Goal: Information Seeking & Learning: Learn about a topic

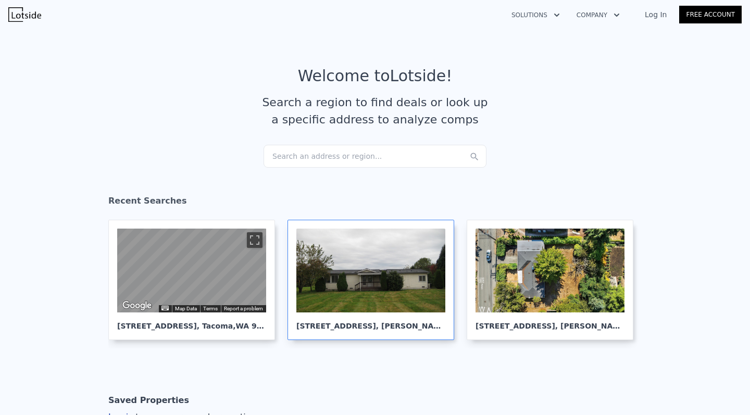
click at [413, 260] on div at bounding box center [370, 271] width 149 height 84
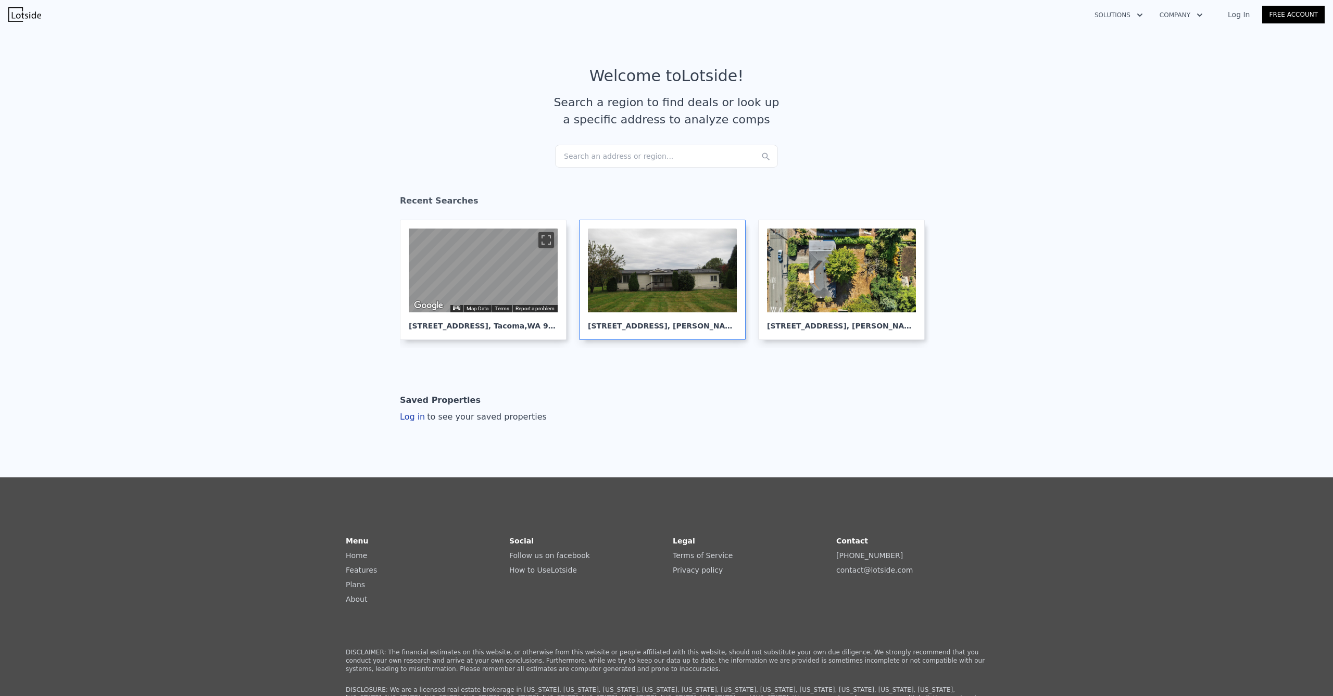
click at [658, 291] on div at bounding box center [662, 271] width 149 height 84
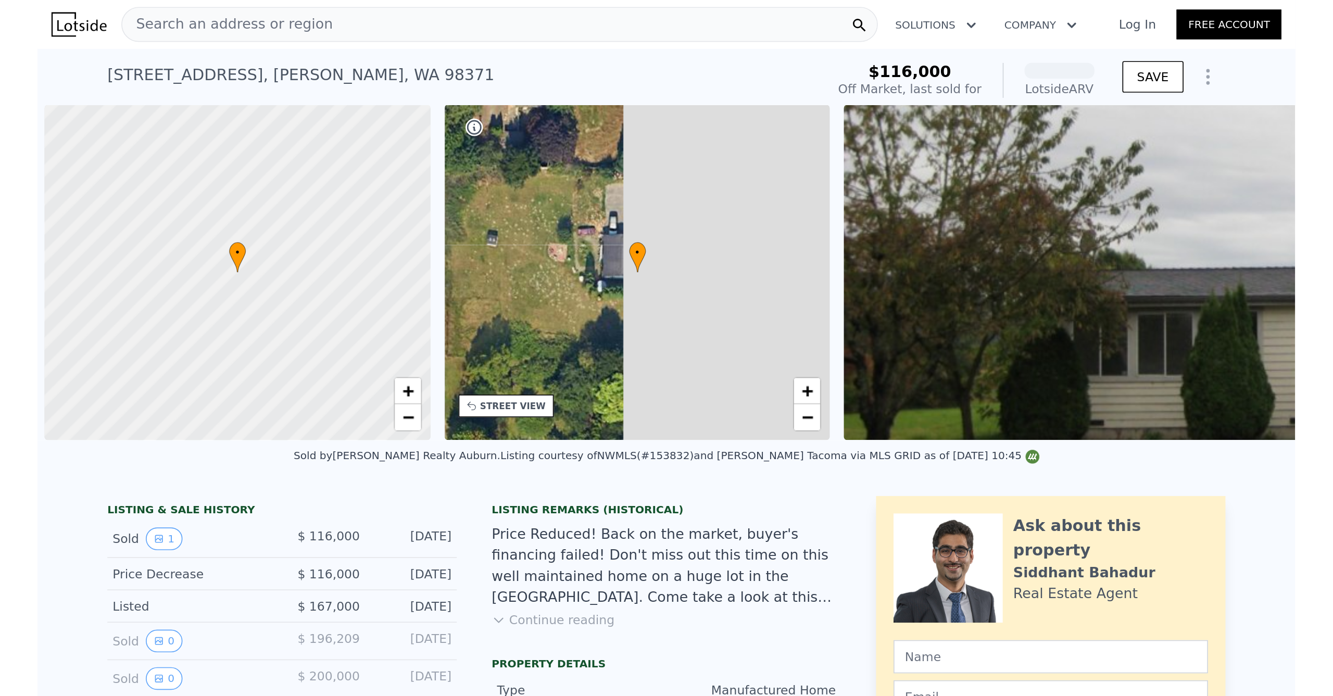
scroll to position [0, 4]
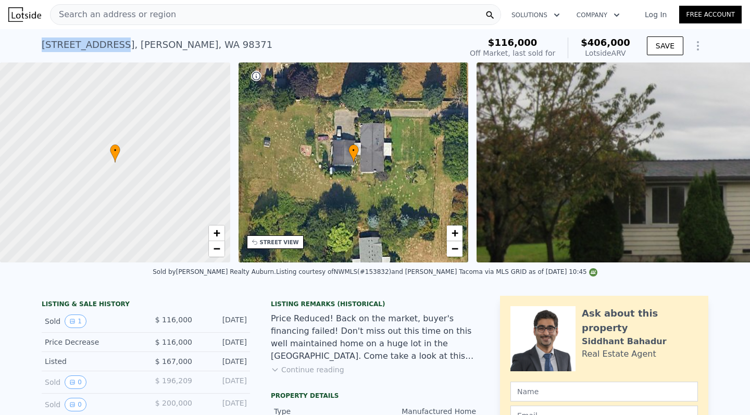
drag, startPoint x: 44, startPoint y: 41, endPoint x: 115, endPoint y: 42, distance: 70.3
click at [115, 42] on div "[STREET_ADDRESS][PERSON_NAME]" at bounding box center [157, 44] width 231 height 15
copy div "[STREET_ADDRESS]"
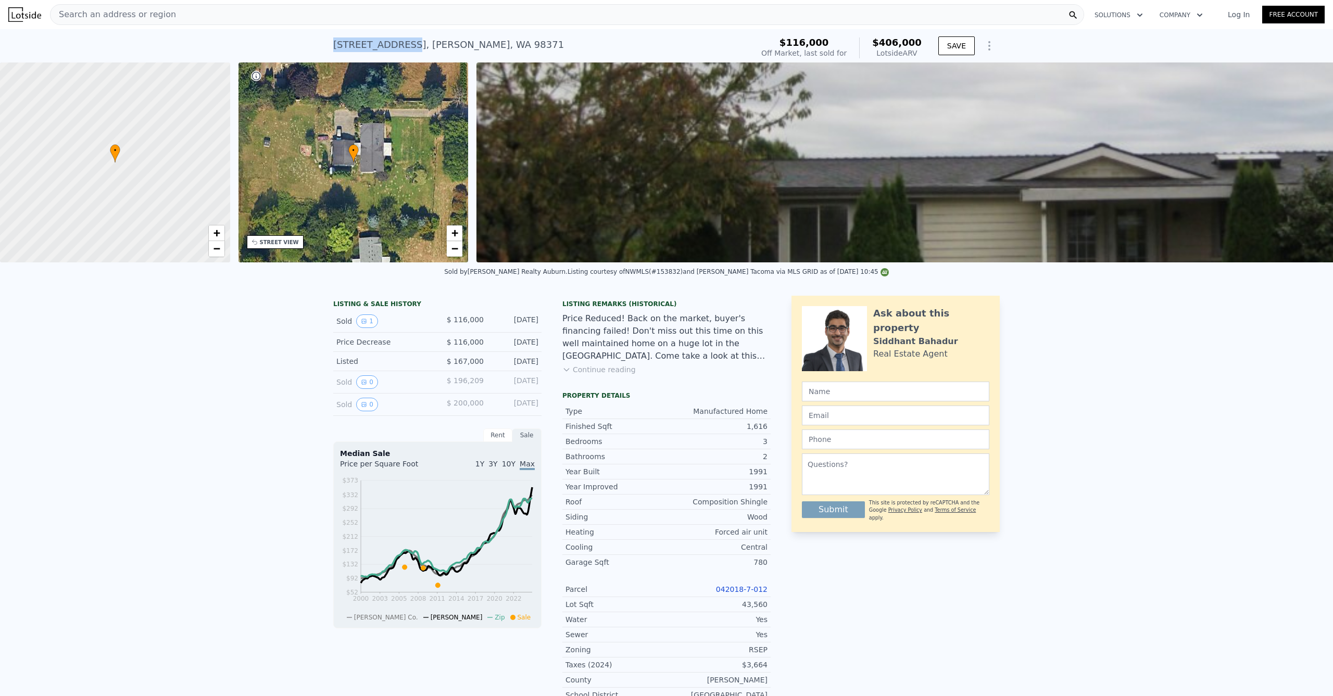
copy div "[STREET_ADDRESS]"
click at [355, 18] on div "Search an address or region" at bounding box center [567, 14] width 1034 height 21
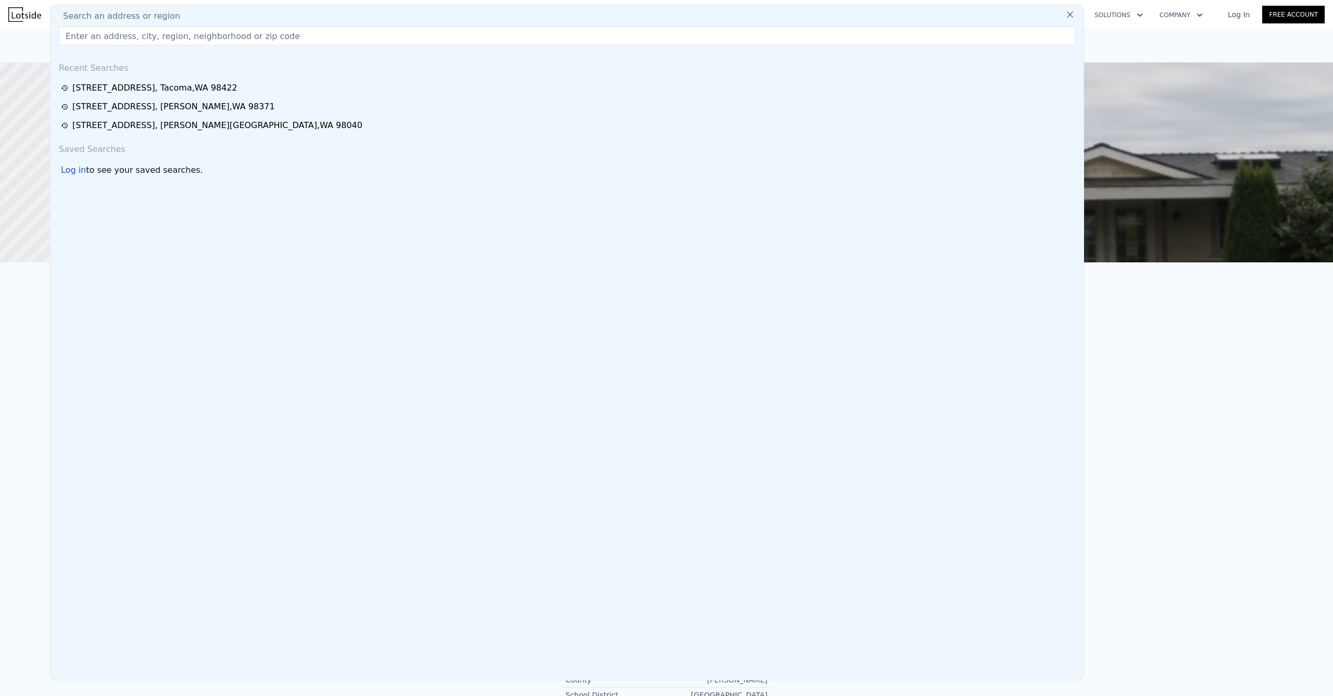
type input "[STREET_ADDRESS][PERSON_NAME]"
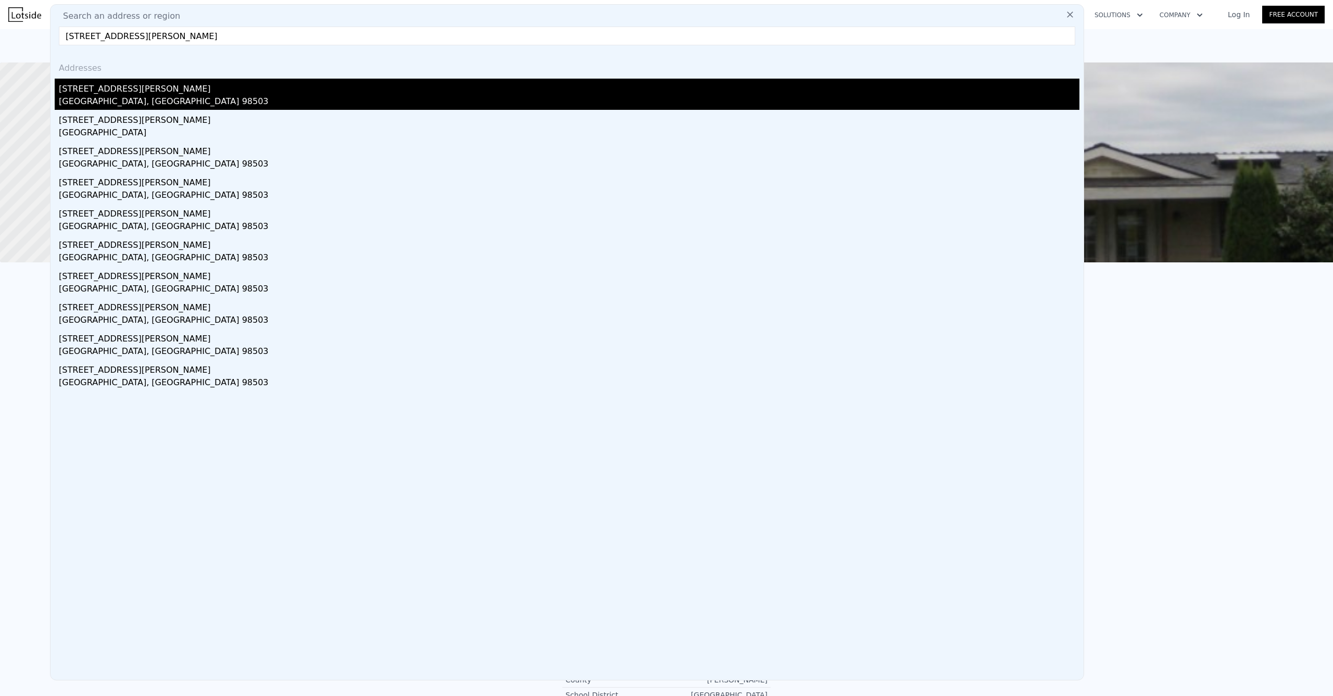
click at [228, 93] on div "[STREET_ADDRESS][PERSON_NAME]" at bounding box center [569, 87] width 1021 height 17
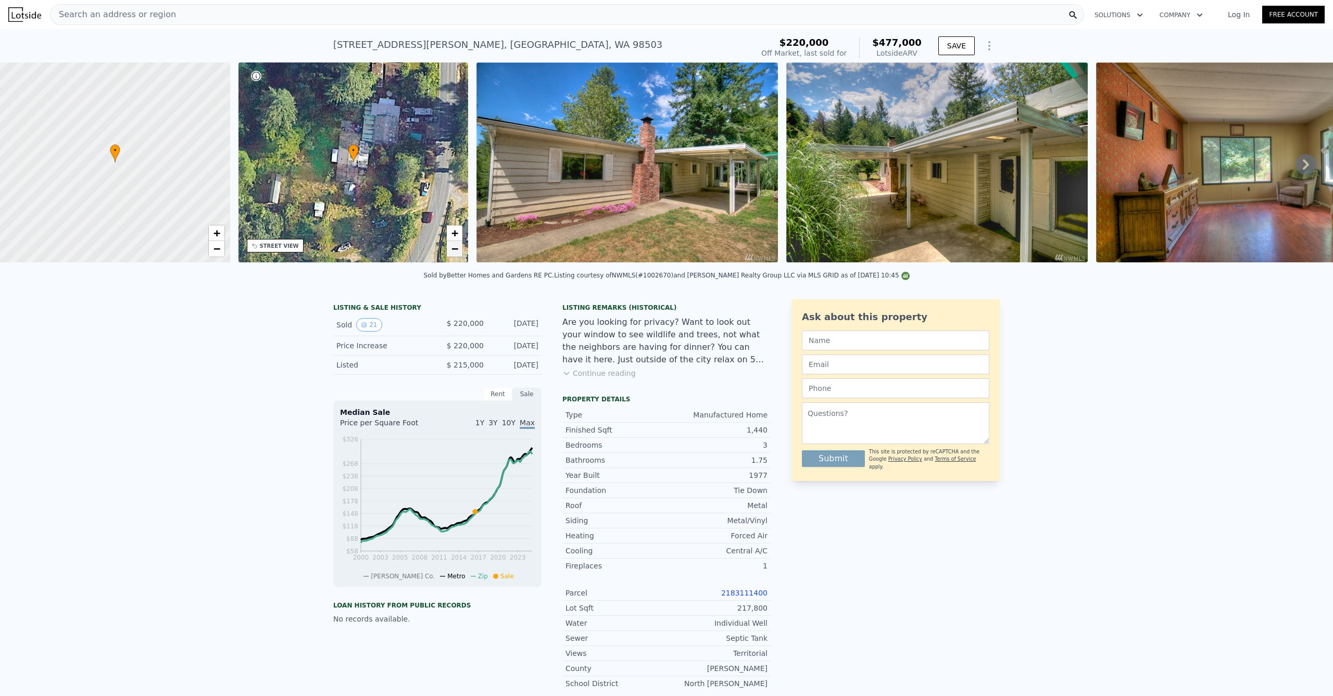
click at [457, 250] on span "−" at bounding box center [454, 248] width 7 height 13
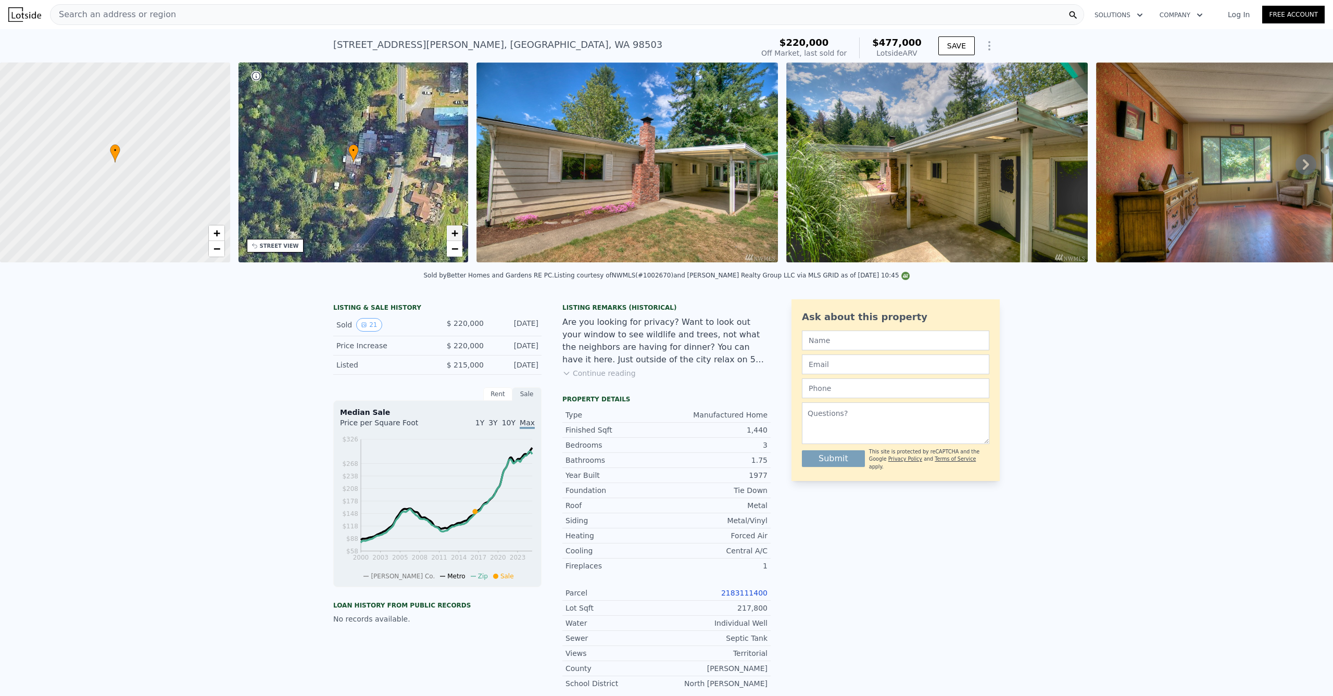
click at [458, 238] on span "+" at bounding box center [454, 232] width 7 height 13
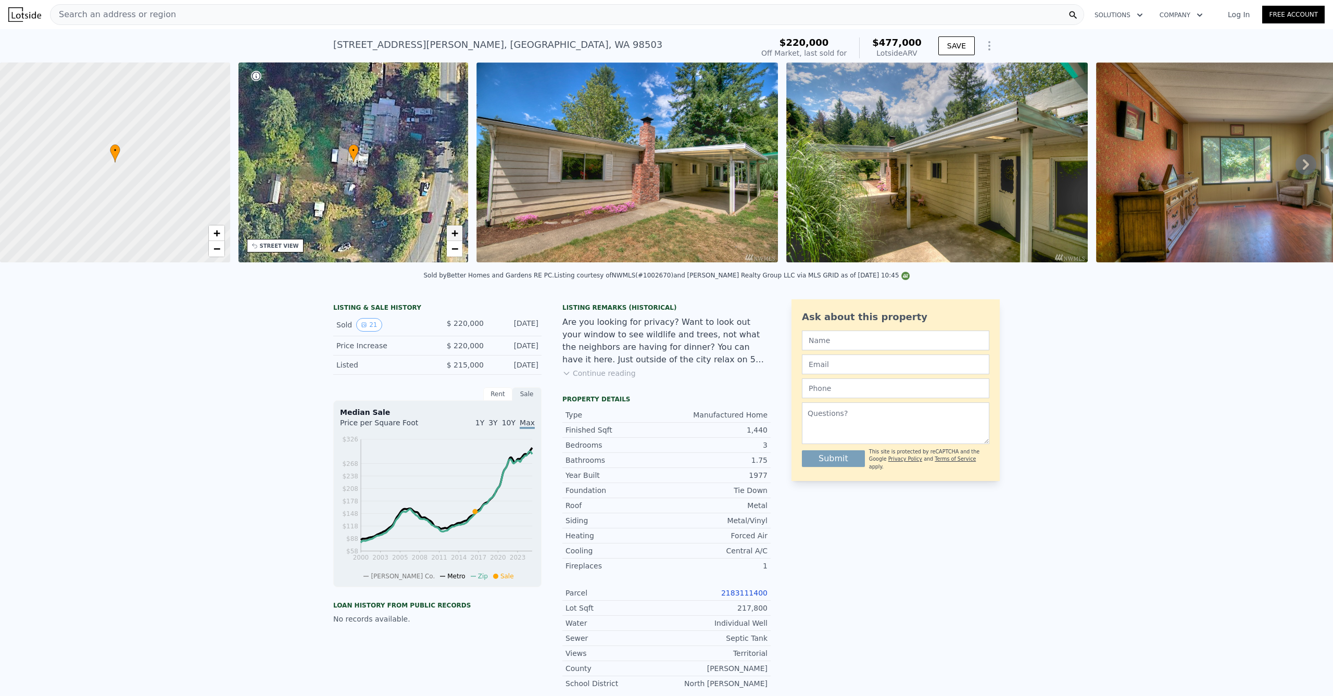
click at [458, 235] on span "+" at bounding box center [454, 232] width 7 height 13
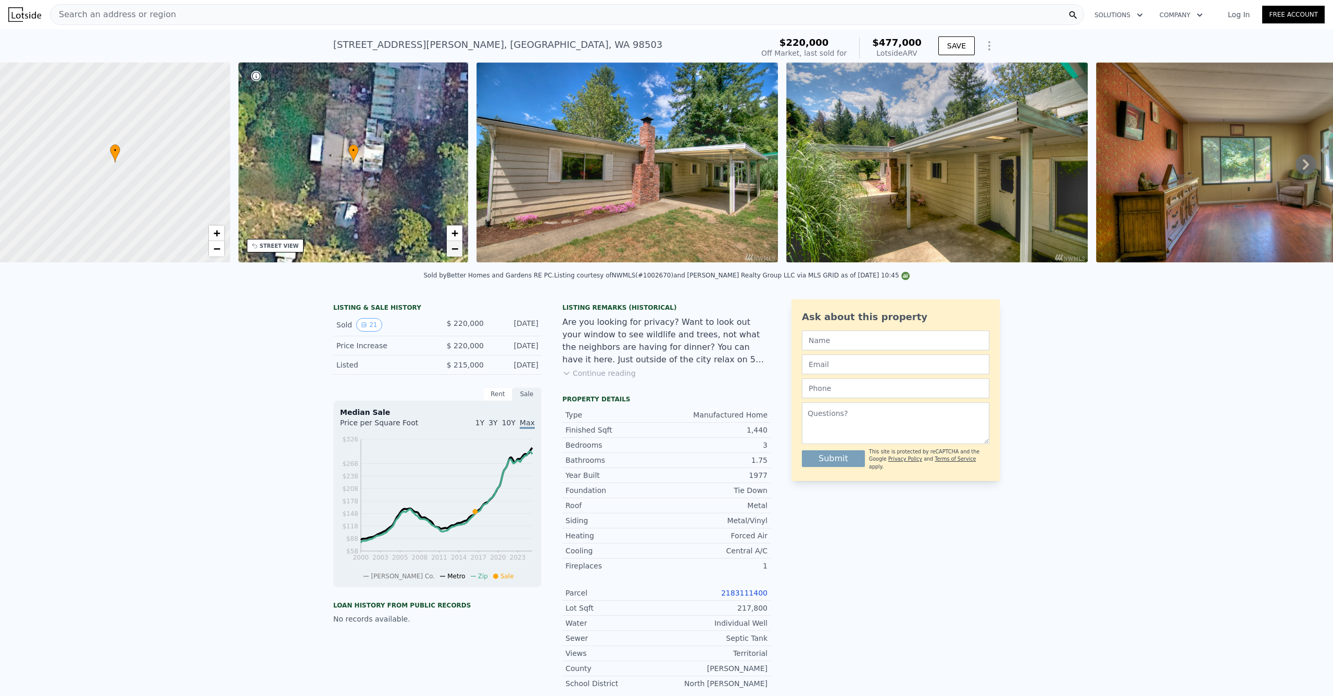
click at [462, 250] on link "−" at bounding box center [455, 249] width 16 height 16
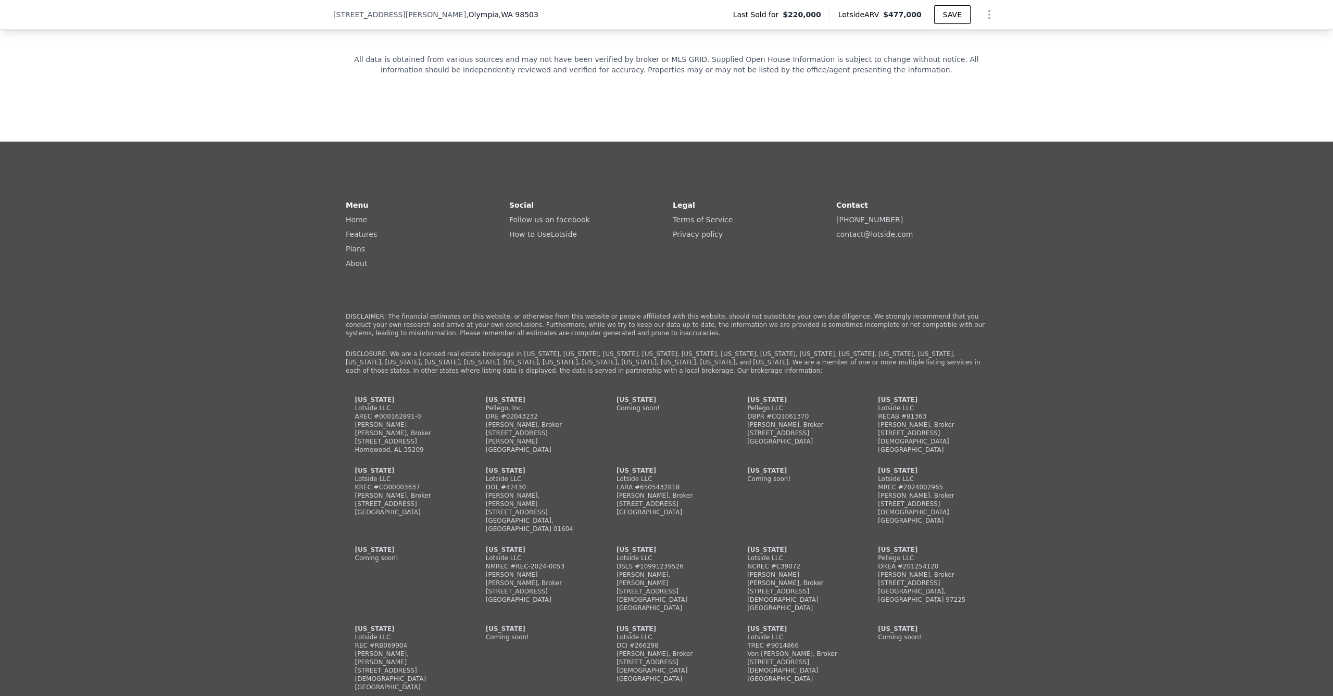
scroll to position [1392, 0]
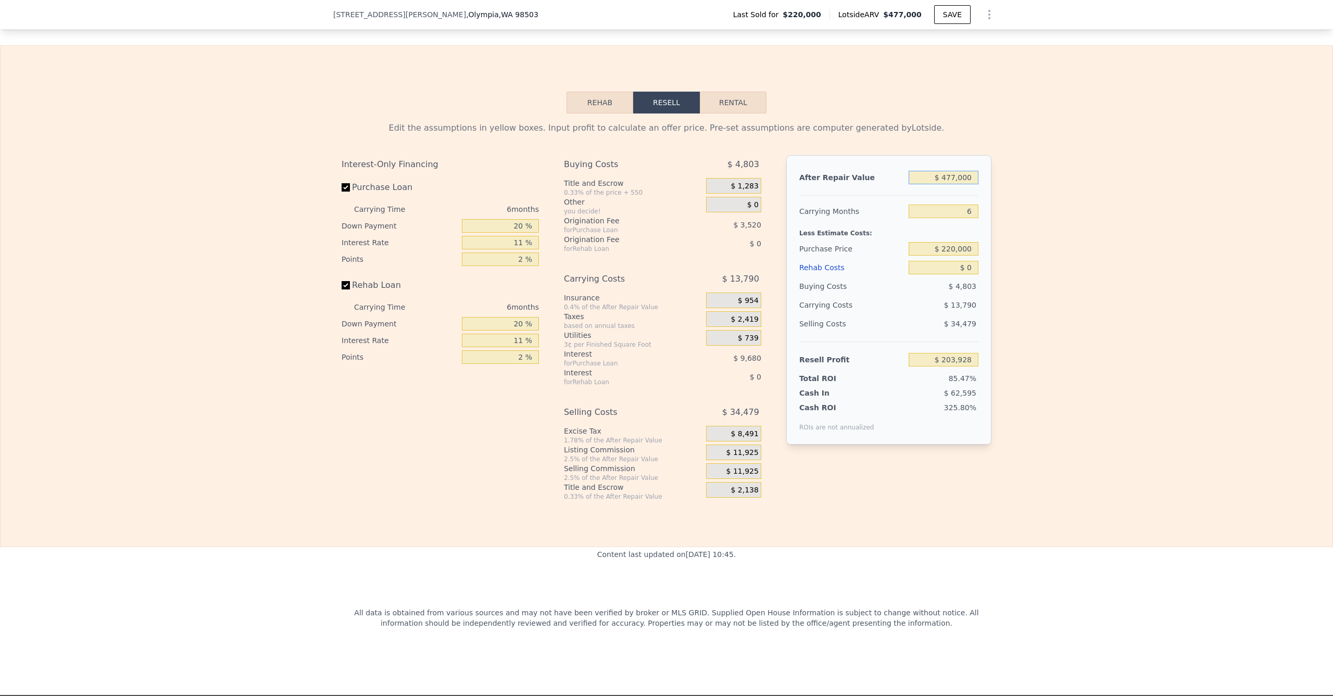
click at [749, 184] on input "$ 477,000" at bounding box center [944, 178] width 70 height 14
type input "$ 5"
type input "-$ 238,184"
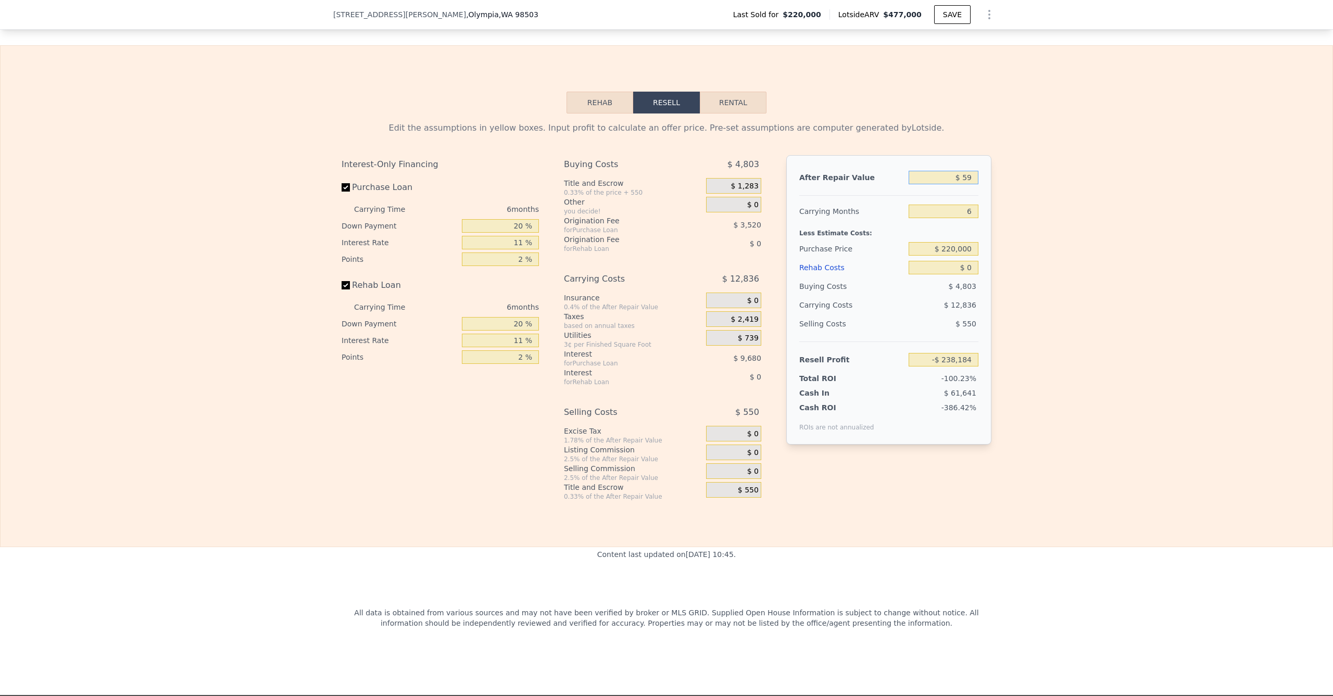
type input "$ 599"
type input "-$ 237,634"
type input "$ 5,990"
type input "-$ 232,638"
type input "$ 59,900"
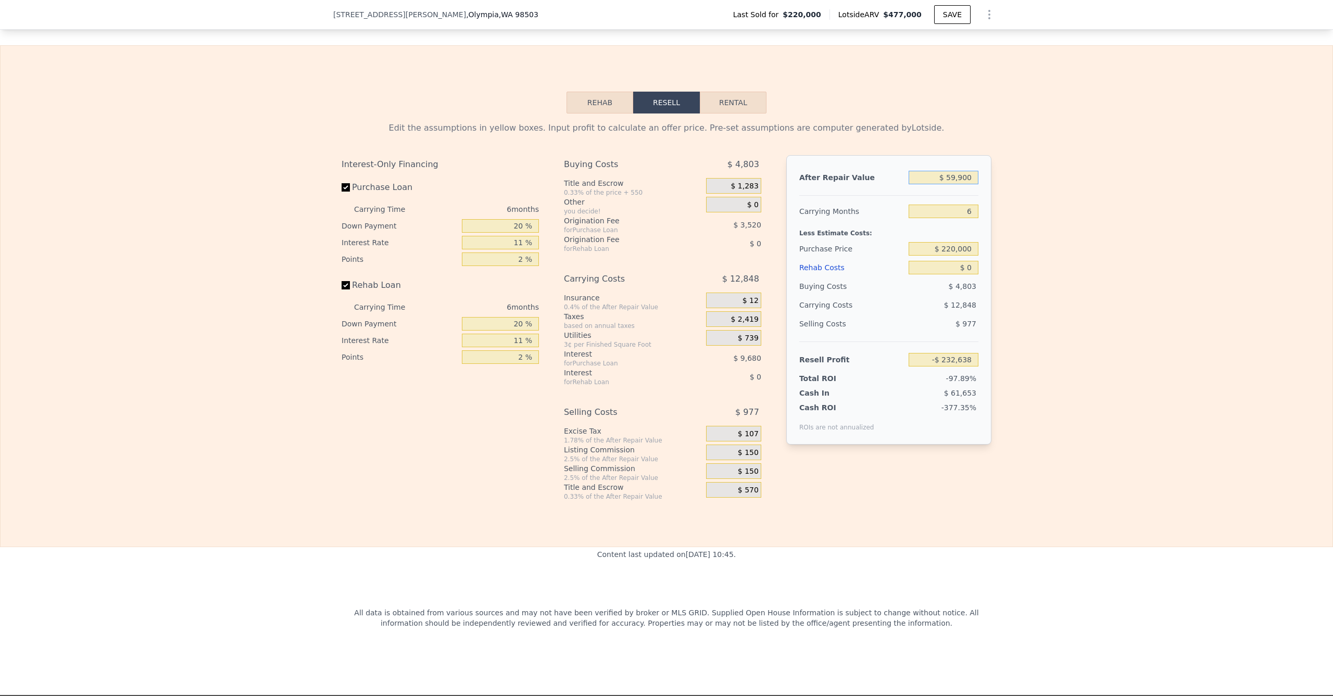
type input "-$ 182,670"
type input "$ 599,000"
type input "$ 317,006"
click at [749, 256] on input "$ 220,000" at bounding box center [944, 249] width 70 height 14
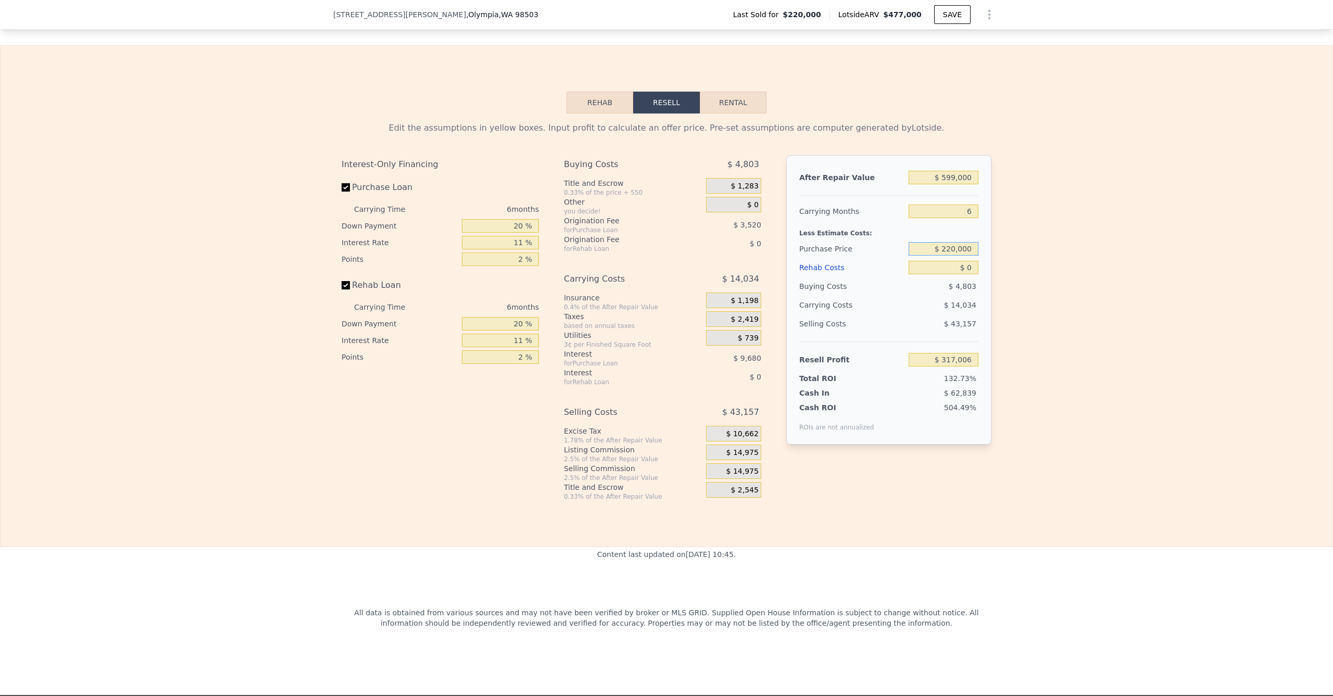
click at [749, 256] on input "$ 220,000" at bounding box center [944, 249] width 70 height 14
type input "$ 370,000"
click at [749, 274] on input "$ 0" at bounding box center [944, 268] width 70 height 14
type input "$ 157,507"
type input "$ 70"
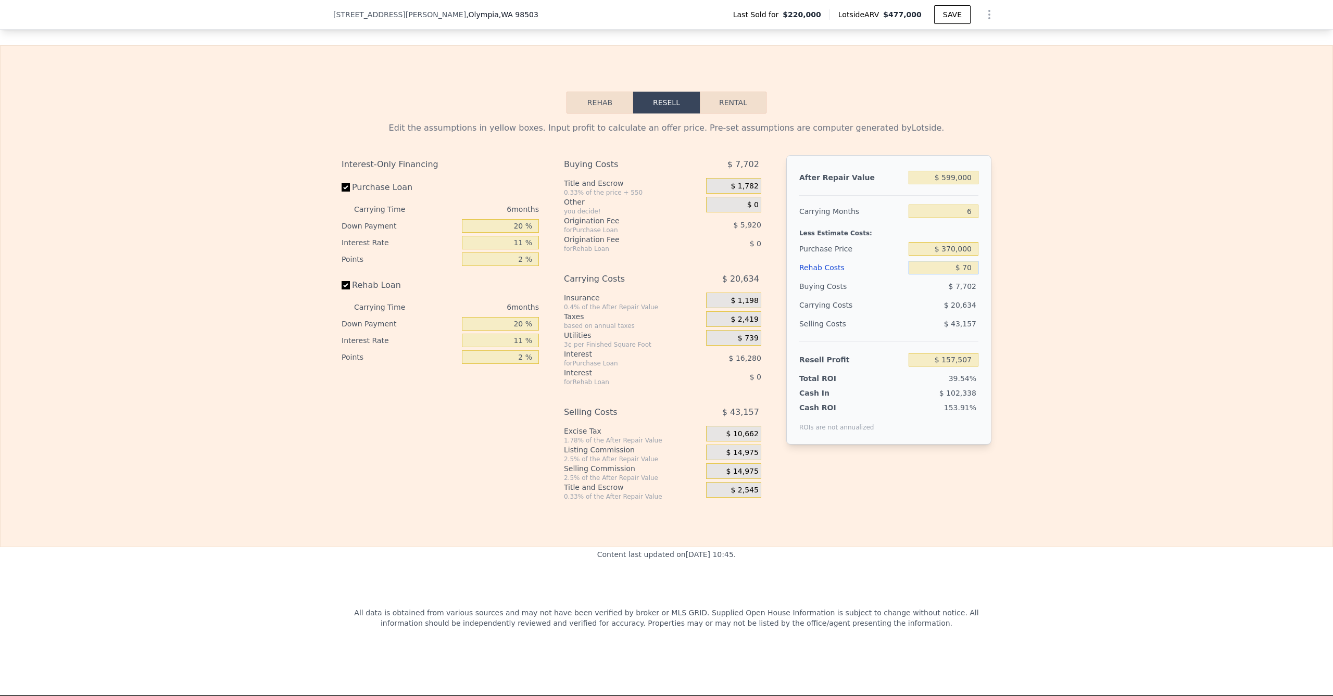
type input "$ 157,430"
type input "$ 700"
type input "$ 156,766"
type input "$ 7,000"
type input "$ 150,089"
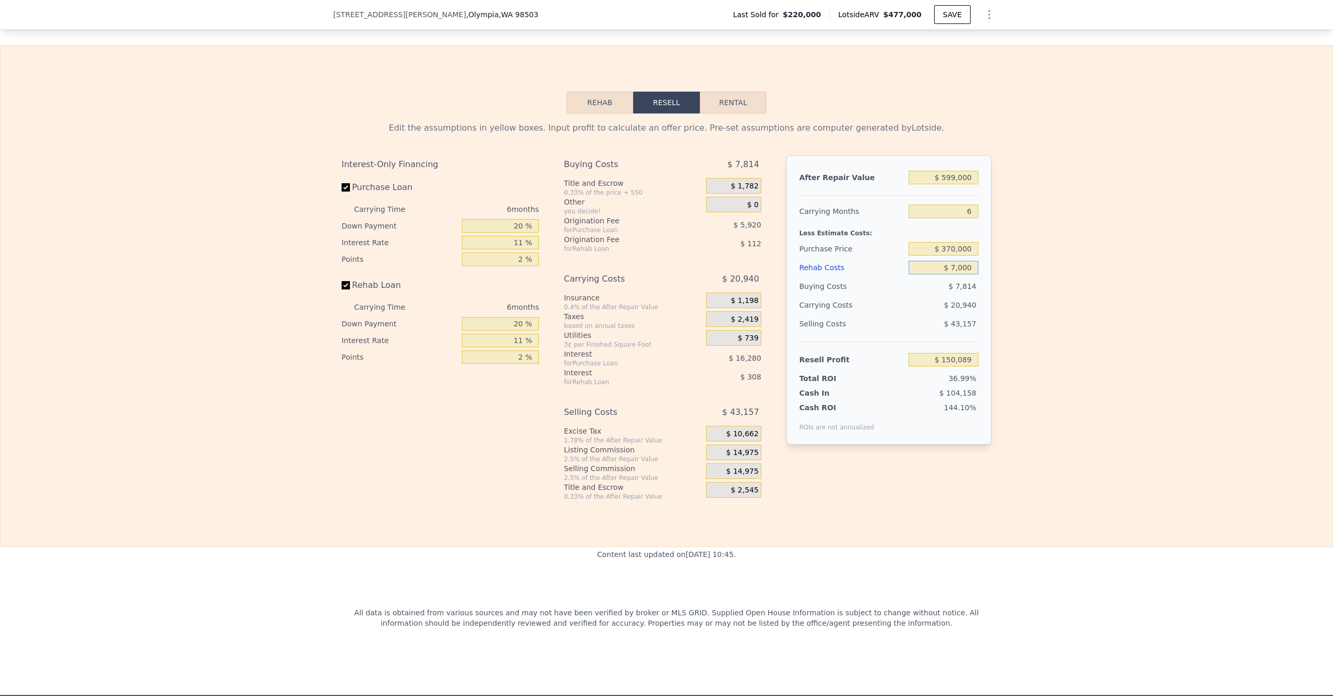
type input "$ 70,000"
type input "$ 83,309"
click at [749, 310] on div "Edit the assumptions in yellow boxes. Input profit to calculate an offer price.…" at bounding box center [667, 307] width 1332 height 387
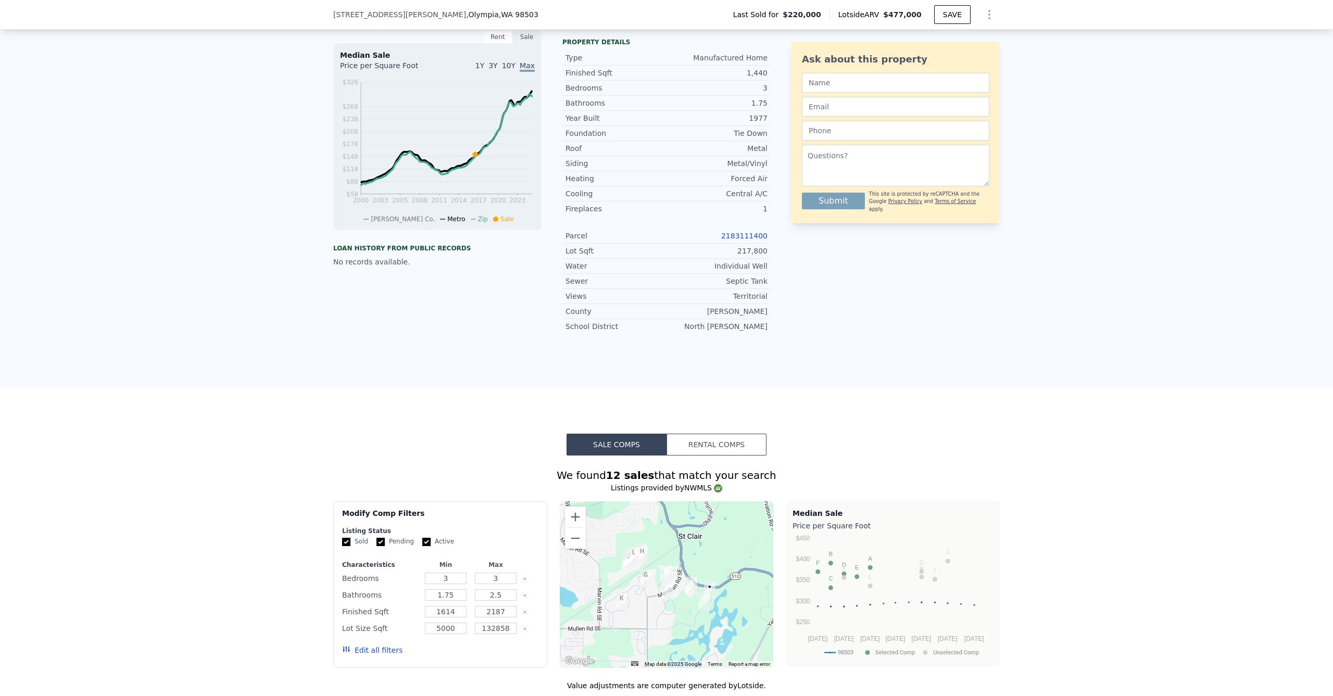
scroll to position [0, 0]
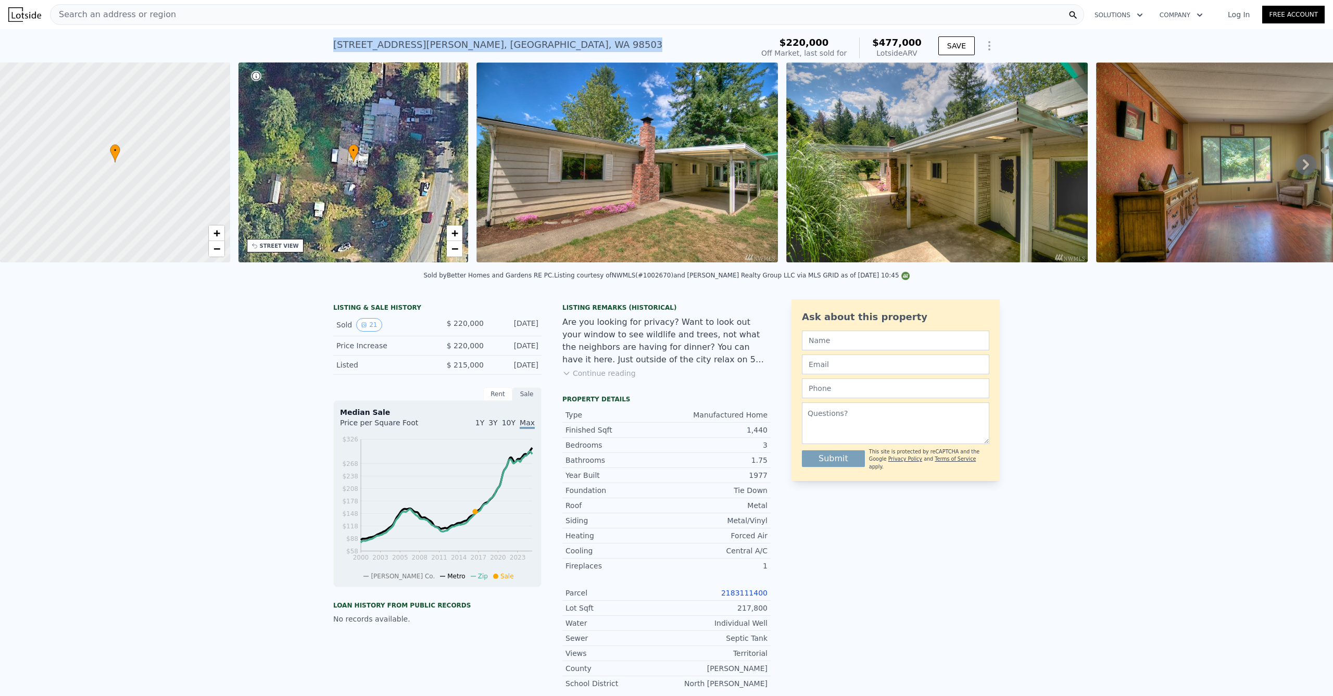
drag, startPoint x: 474, startPoint y: 43, endPoint x: 330, endPoint y: 42, distance: 143.7
click at [333, 42] on div "[STREET_ADDRESS][PERSON_NAME] Sold [DATE] for $220k (~ARV $477k )" at bounding box center [540, 47] width 415 height 29
copy div "[STREET_ADDRESS][PERSON_NAME] Sold [DATE] for $220k (~ARV $477k )"
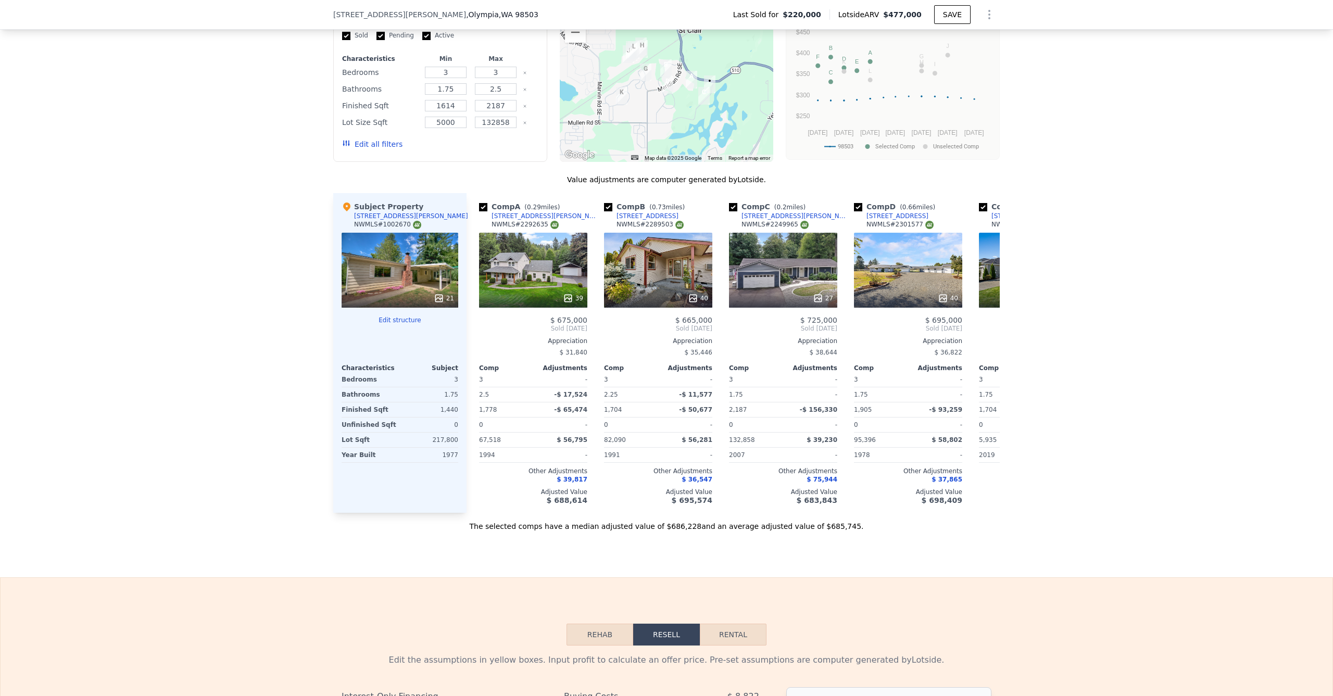
scroll to position [1284, 0]
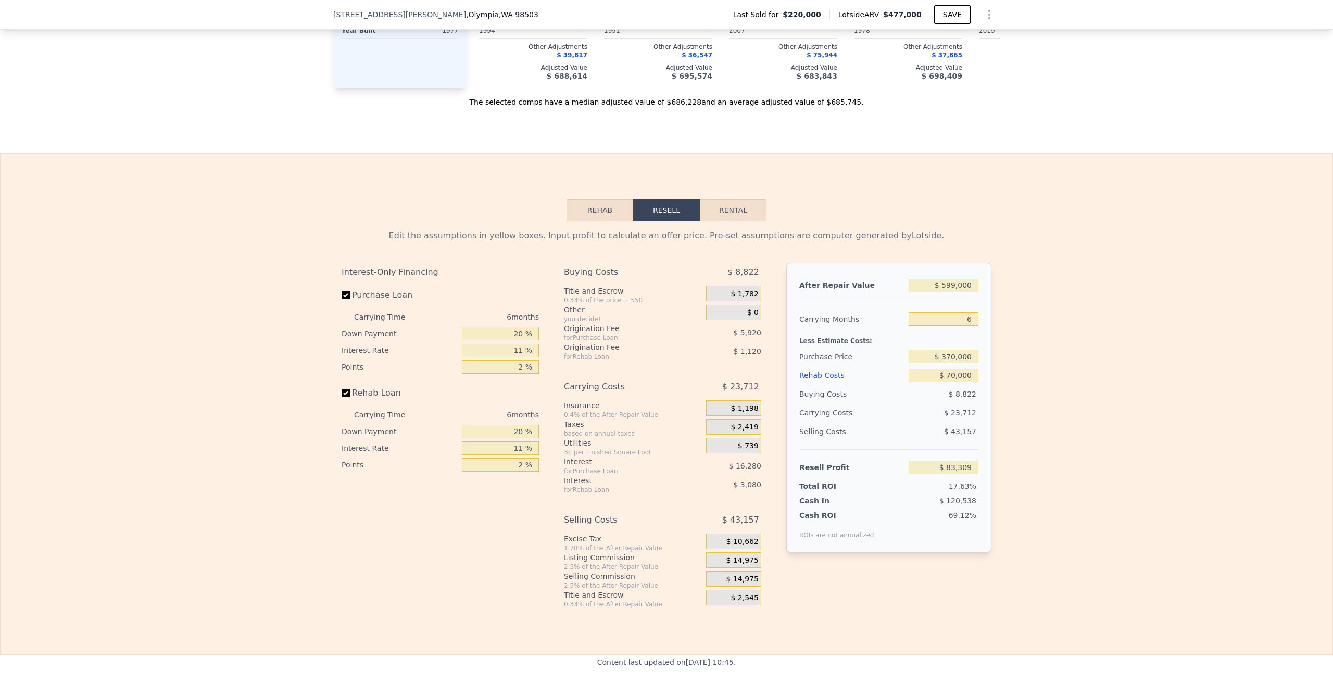
type input "$ 477,000"
type input "$ 0"
type input "$ 203,928"
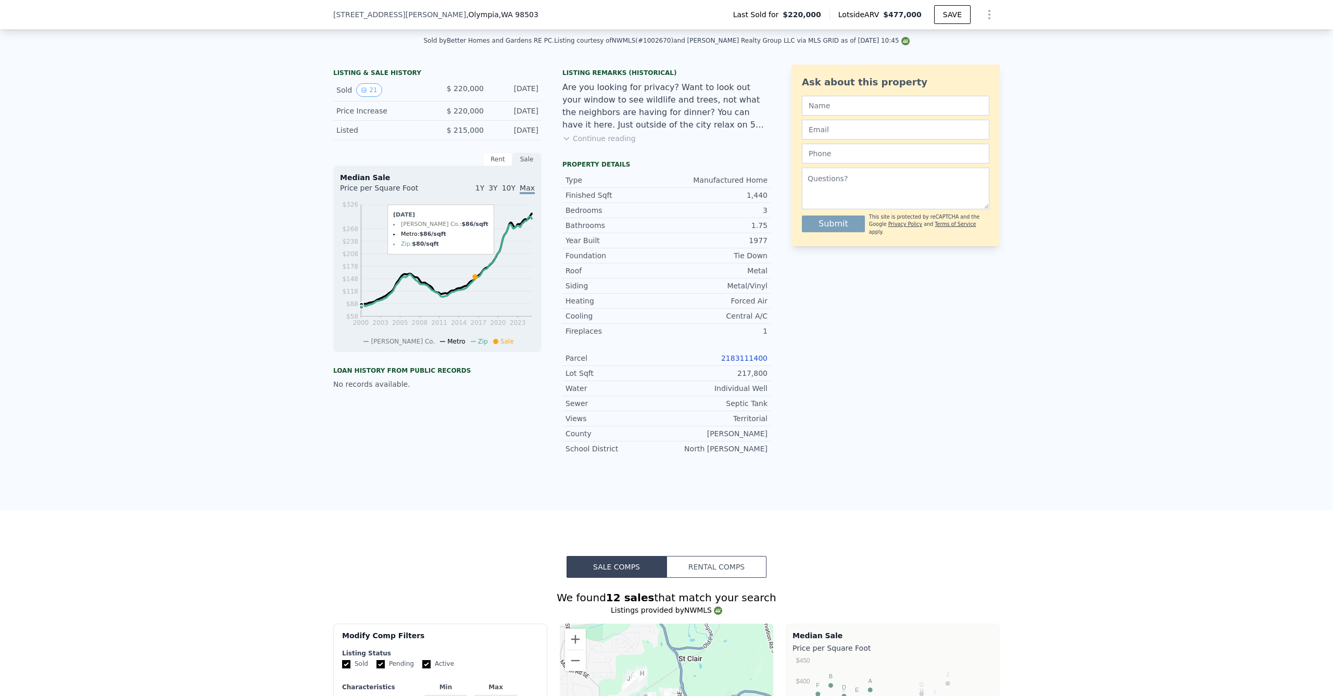
scroll to position [0, 0]
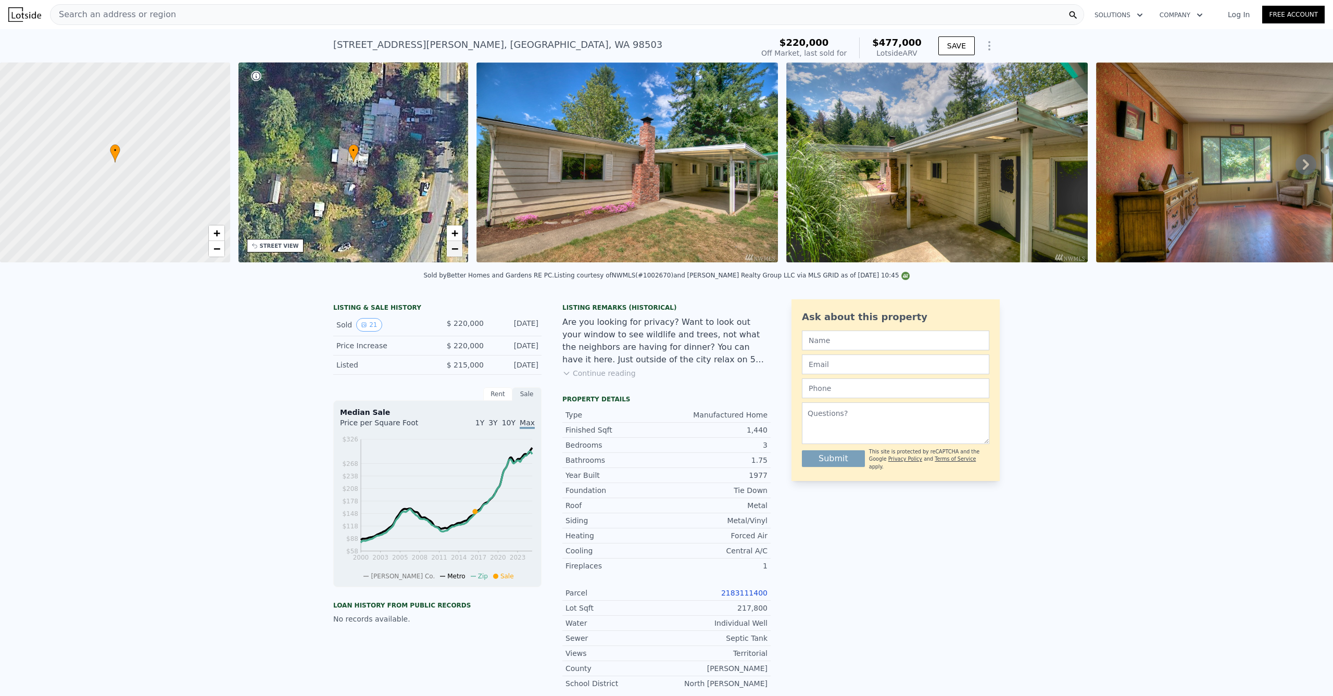
click at [461, 249] on link "−" at bounding box center [455, 249] width 16 height 16
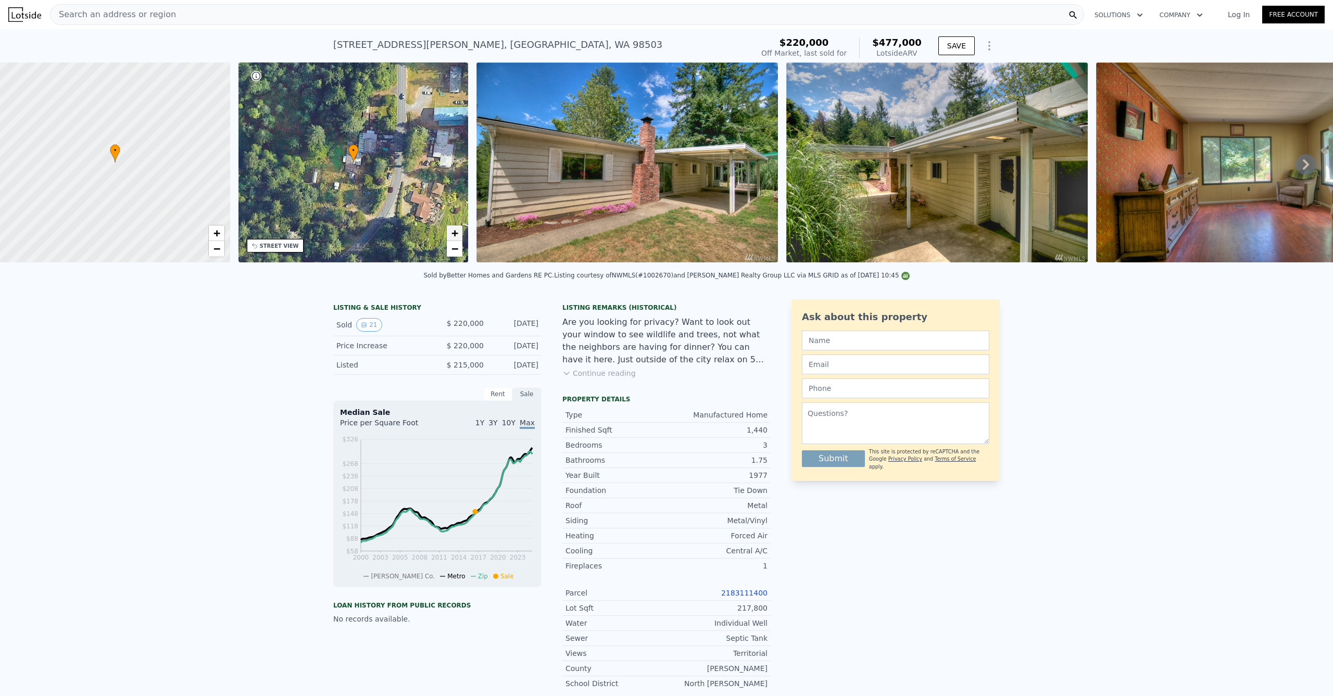
click at [453, 233] on span "+" at bounding box center [454, 232] width 7 height 13
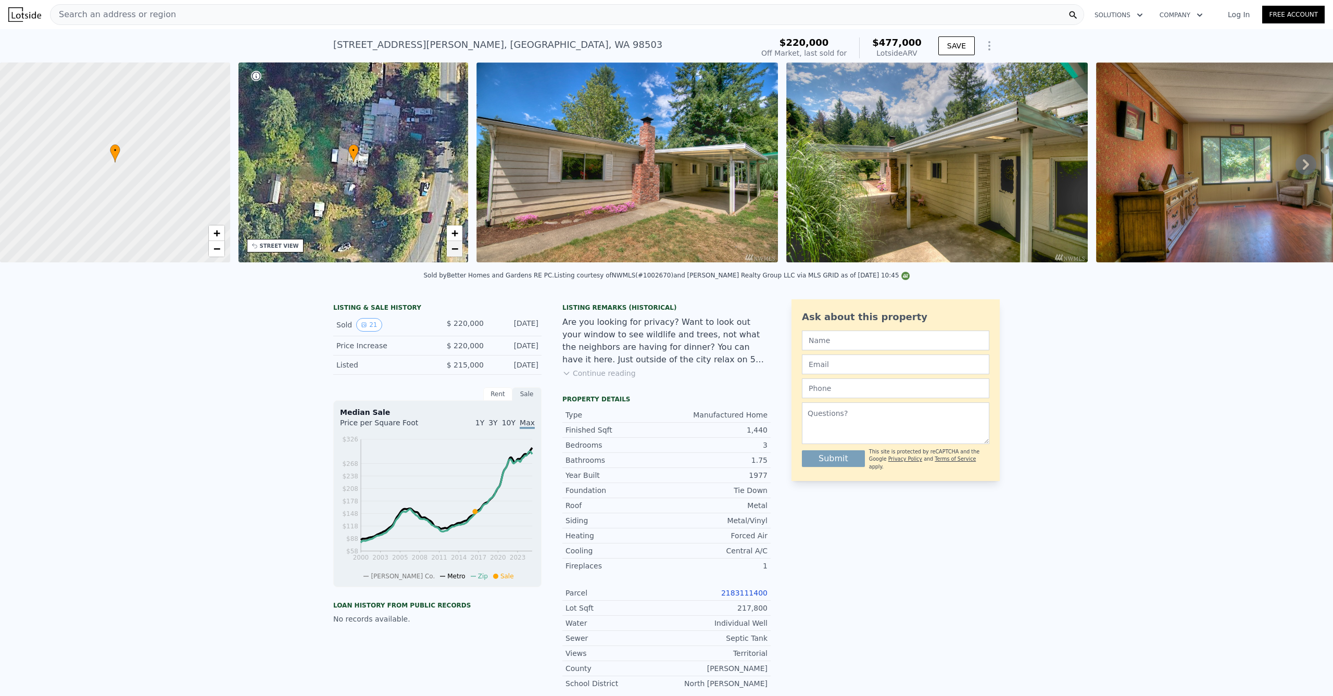
click at [453, 251] on span "−" at bounding box center [454, 248] width 7 height 13
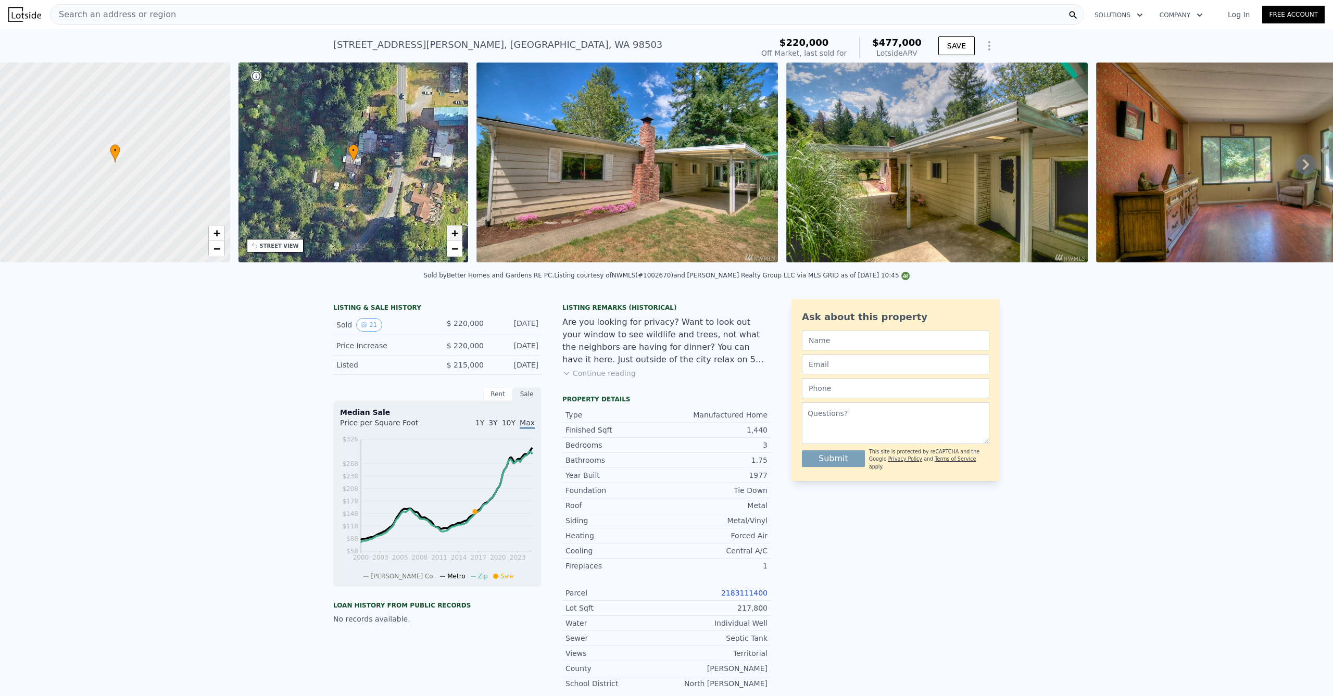
click at [457, 238] on span "+" at bounding box center [454, 232] width 7 height 13
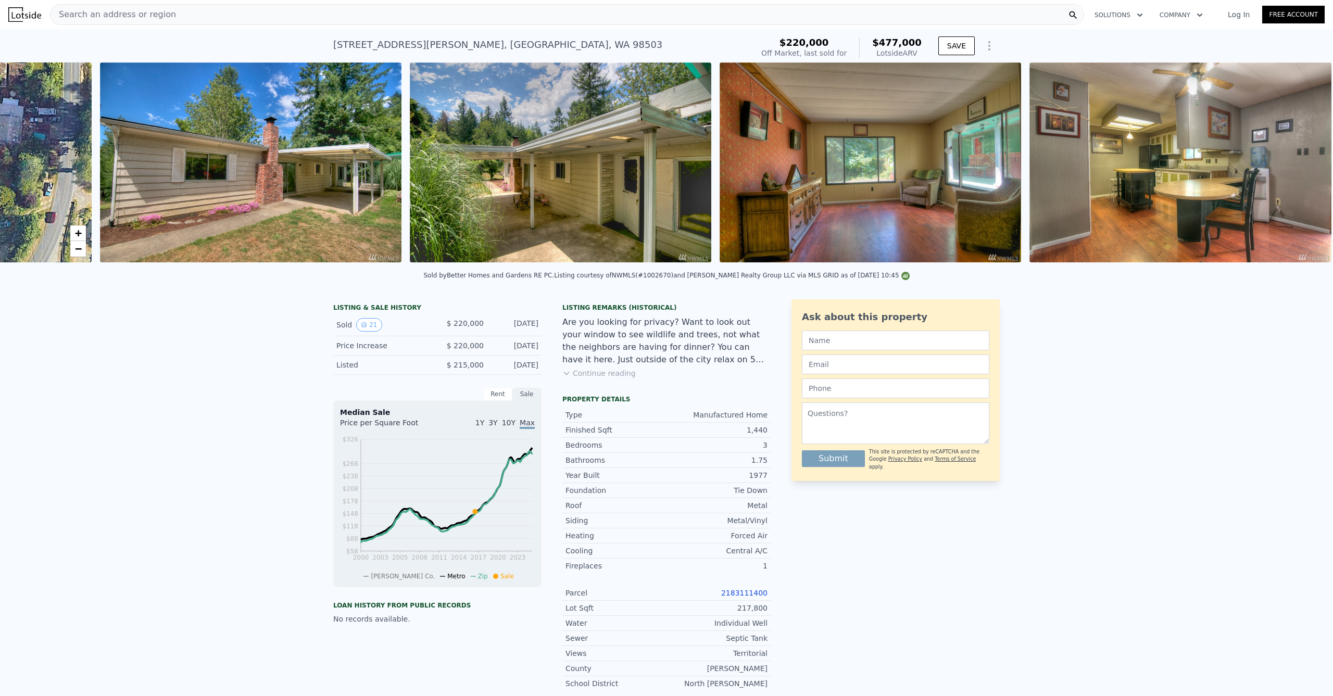
scroll to position [0, 4]
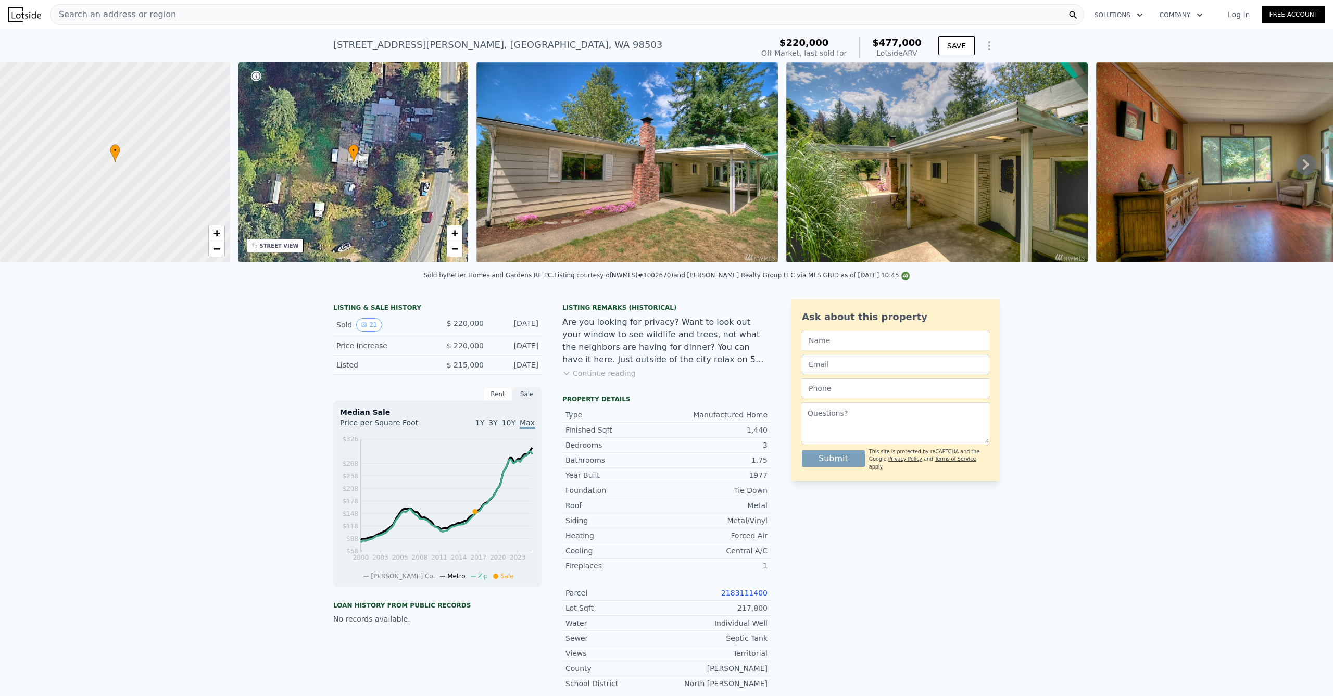
click at [276, 409] on div "LISTING & SALE HISTORY Sold 21 $ 220,000 [DATE] Price Increase $ 220,000 [DATE]…" at bounding box center [666, 518] width 1333 height 454
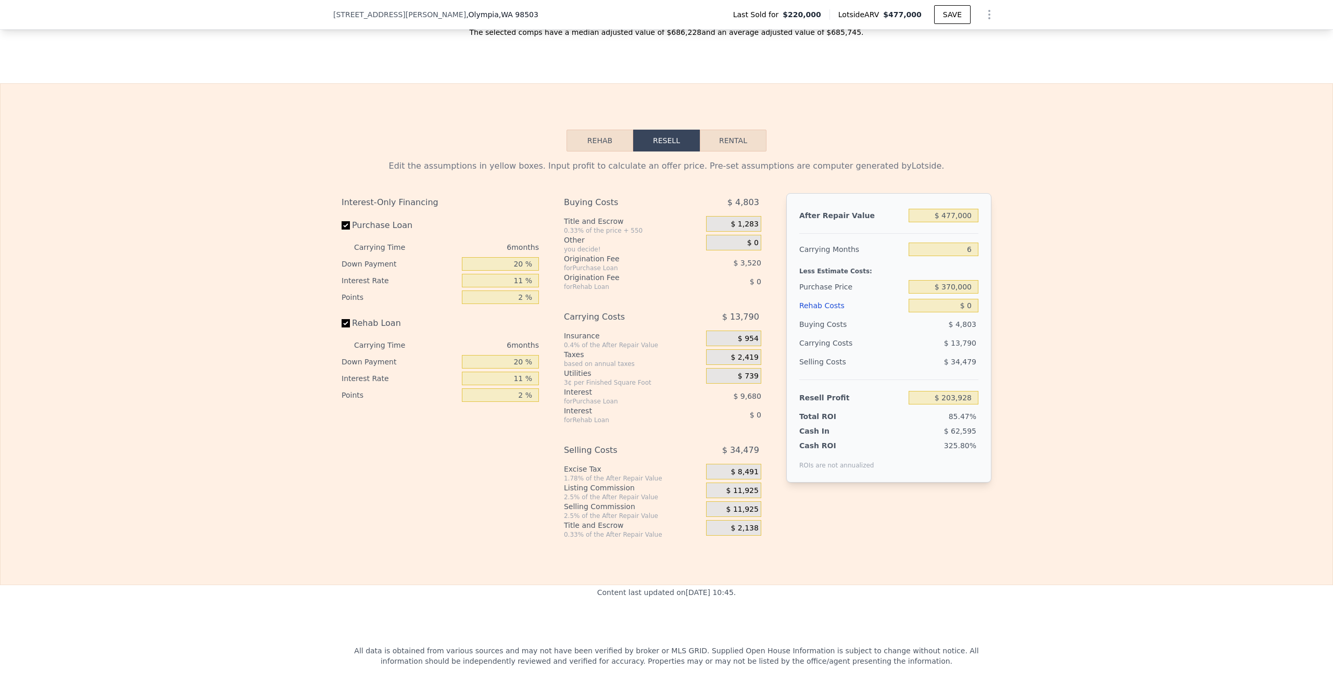
scroll to position [1163, 0]
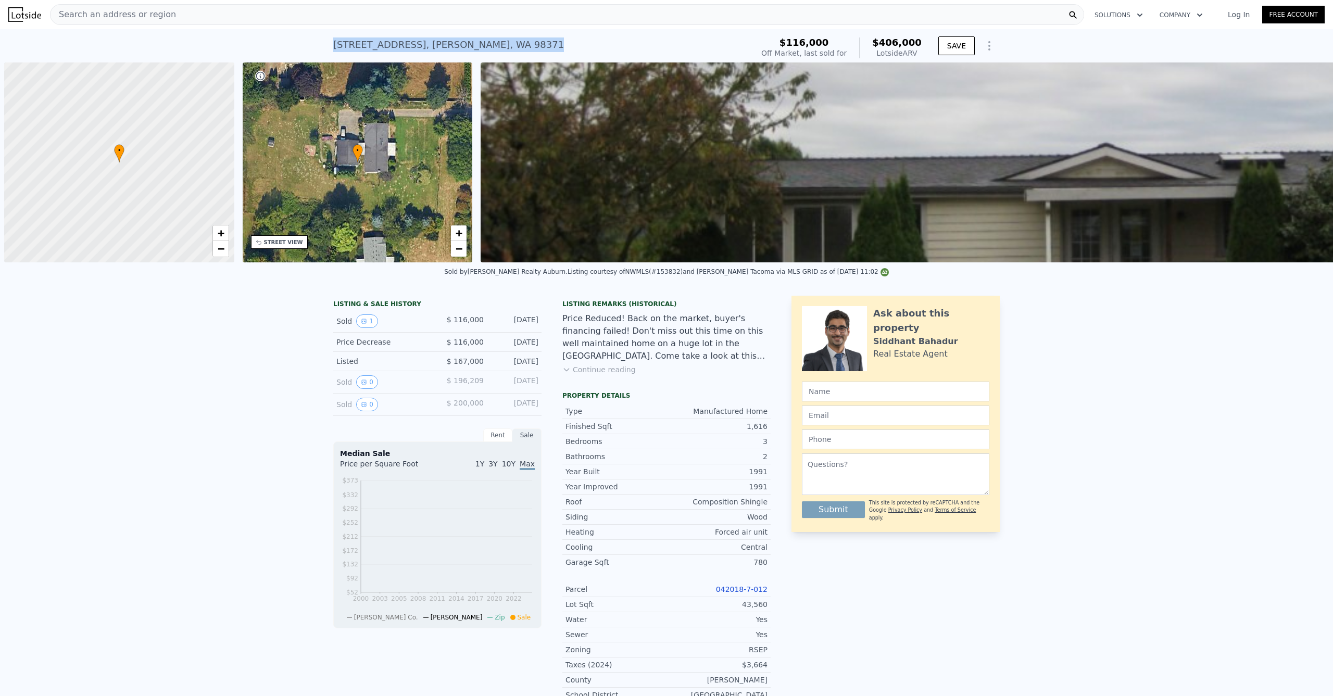
click at [333, 45] on div "4602 62nd Ave E , Waller , WA 98371 Sold Aug 2011 for $116k (~ARV $406k )" at bounding box center [540, 47] width 415 height 29
